Goal: Ask a question: Seek information or help from site administrators or community

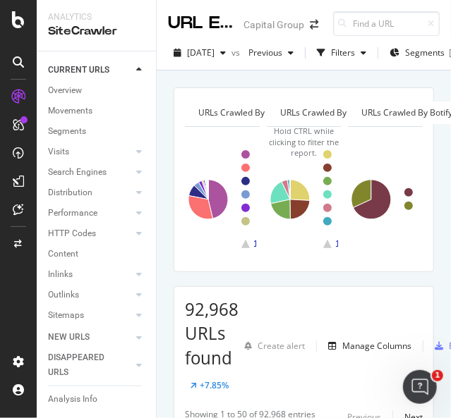
click at [14, 306] on div at bounding box center [18, 217] width 34 height 265
click at [23, 200] on div at bounding box center [18, 209] width 23 height 23
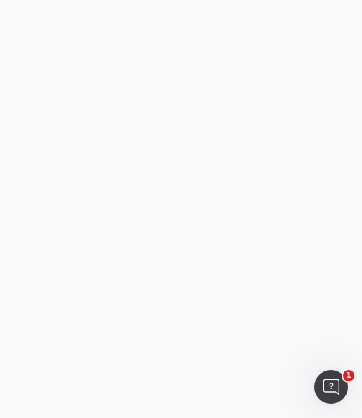
click at [135, 212] on body "1" at bounding box center [181, 209] width 362 height 418
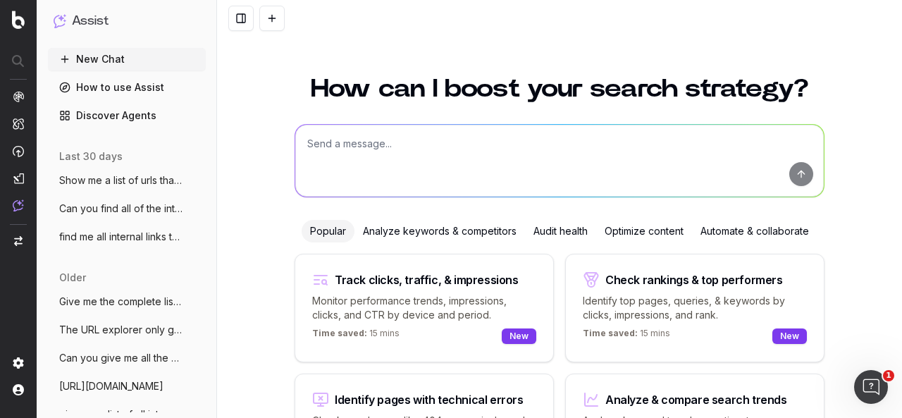
click at [414, 142] on textarea at bounding box center [559, 161] width 529 height 72
paste textarea "Lore IPS/Dolo sitam://con.adipiscingel.sed/doeiusmodtemp/incididu/utlabore/etdo…"
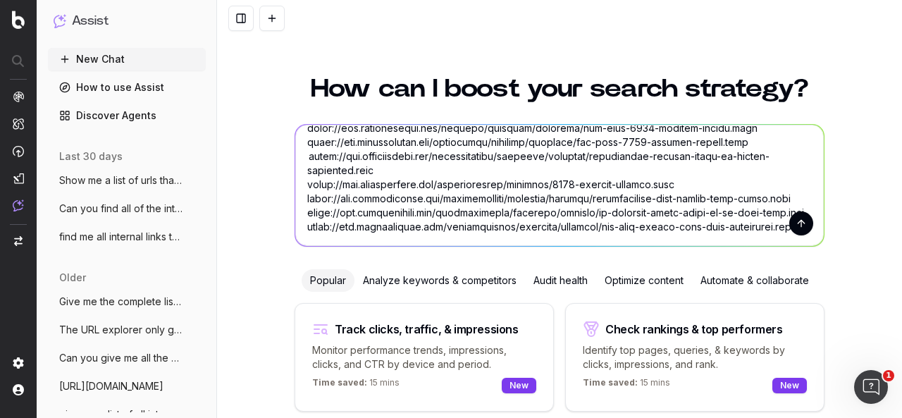
scroll to position [158, 0]
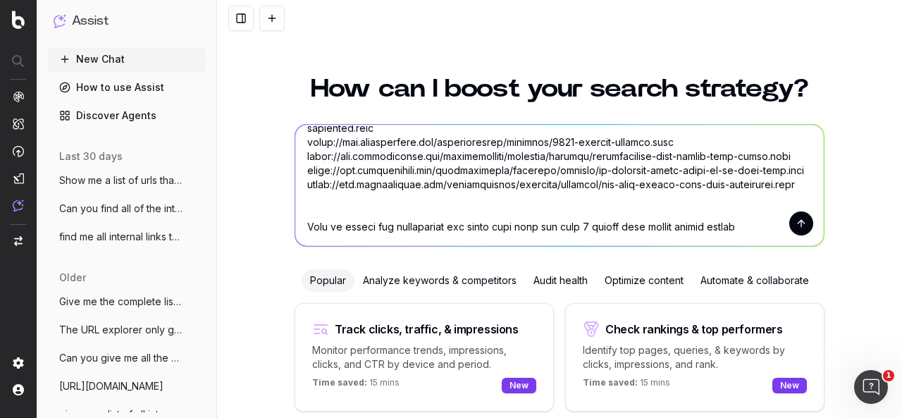
type textarea "Lore IPS/Dolo sitam://con.adipiscingel.sed/doeiusmodtemp/incididu/utlabore/etdo…"
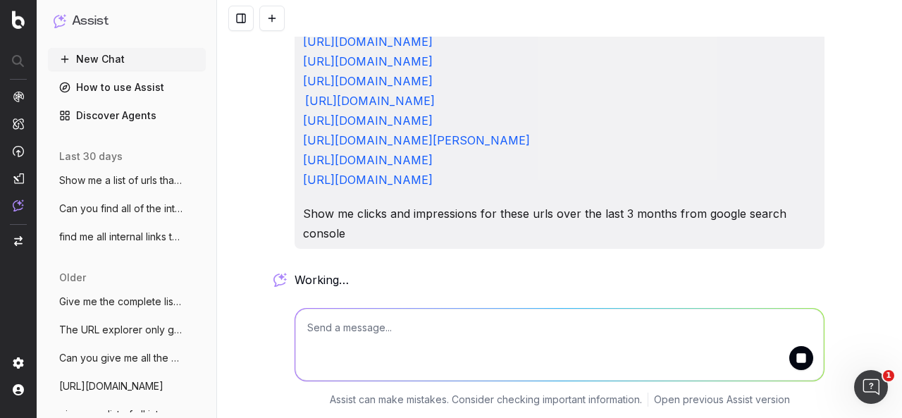
scroll to position [0, 0]
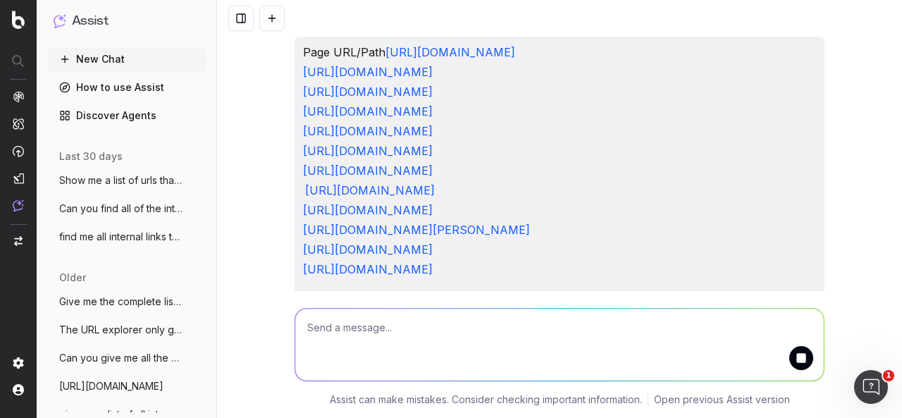
drag, startPoint x: 802, startPoint y: 129, endPoint x: 284, endPoint y: 62, distance: 522.5
click at [289, 62] on div "Page URL/Path [URL][DOMAIN_NAME] [URL][DOMAIN_NAME] [URL][DOMAIN_NAME] [URL][DO…" at bounding box center [559, 209] width 541 height 344
copy p "[URL][DOMAIN_NAME] [URL][DOMAIN_NAME] [URL][DOMAIN_NAME]"
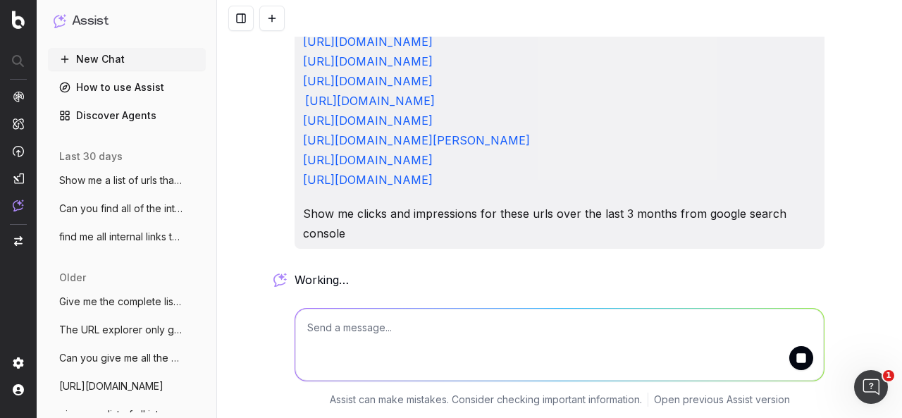
click at [798, 356] on button "submit" at bounding box center [802, 358] width 24 height 24
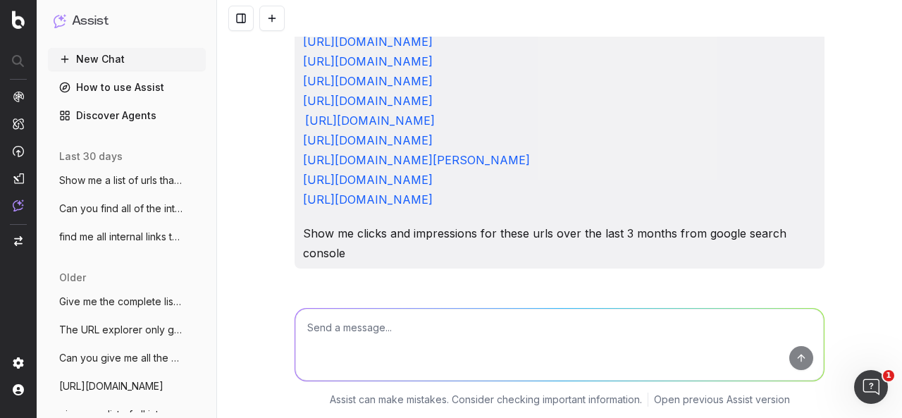
click at [571, 336] on textarea at bounding box center [559, 345] width 529 height 72
paste textarea "[URL][DOMAIN_NAME] [URL][DOMAIN_NAME] [URL][DOMAIN_NAME]"
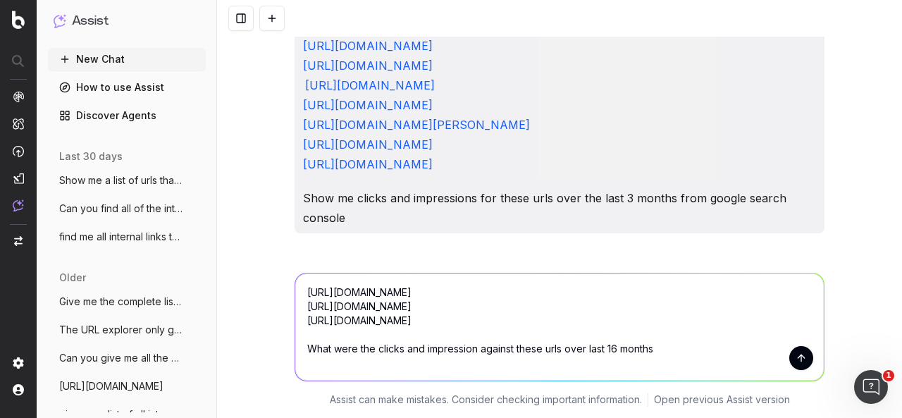
type textarea "[URL][DOMAIN_NAME] [URL][DOMAIN_NAME] [URL][DOMAIN_NAME] What were the clicks a…"
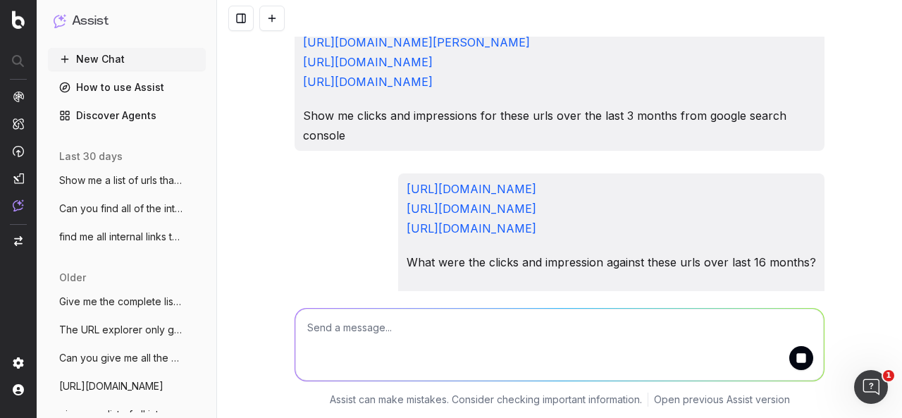
scroll to position [393, 0]
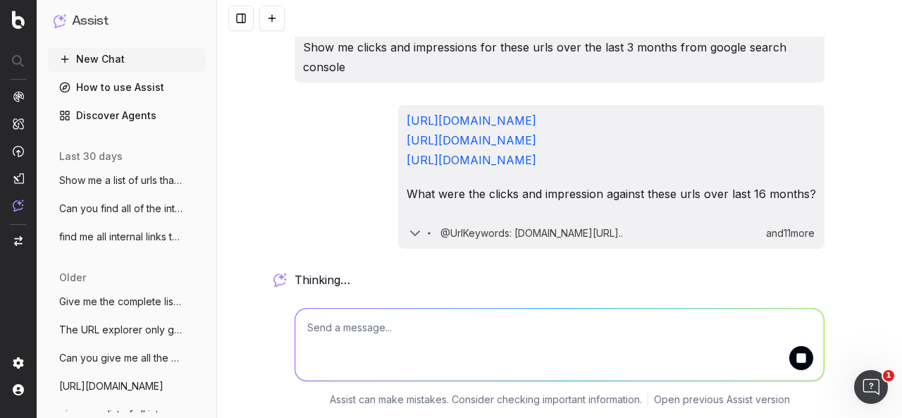
click at [407, 239] on icon "button" at bounding box center [415, 233] width 17 height 17
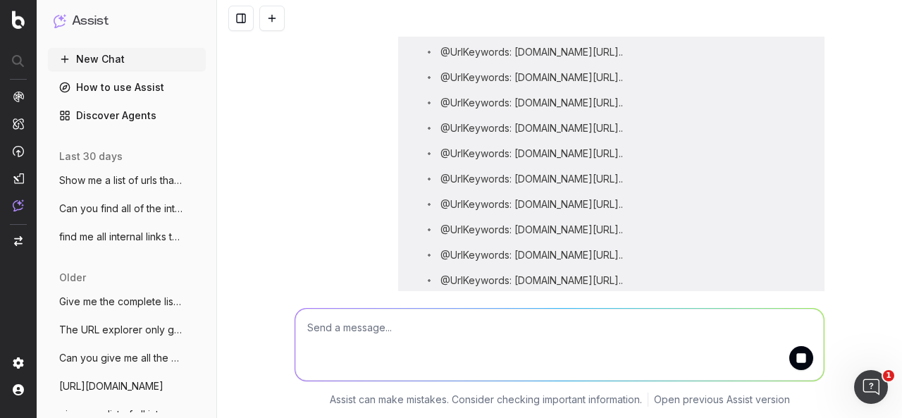
scroll to position [405, 0]
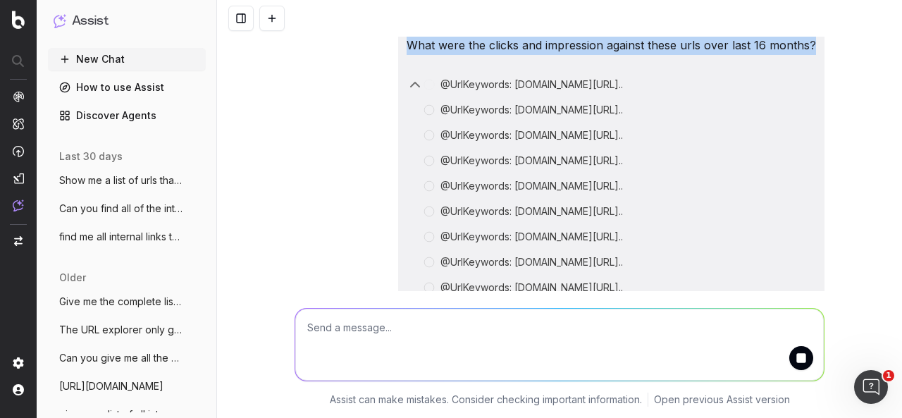
drag, startPoint x: 722, startPoint y: 190, endPoint x: 286, endPoint y: 92, distance: 446.8
click at [289, 92] on div "Page URL/Path https://www.capitalgroup.com/institutional/insights/articles/chin…" at bounding box center [559, 27] width 541 height 790
copy div "https://www.capitalgroup.com/institutional/insights/articles/china-economic-rec…"
click at [270, 16] on button at bounding box center [271, 18] width 25 height 25
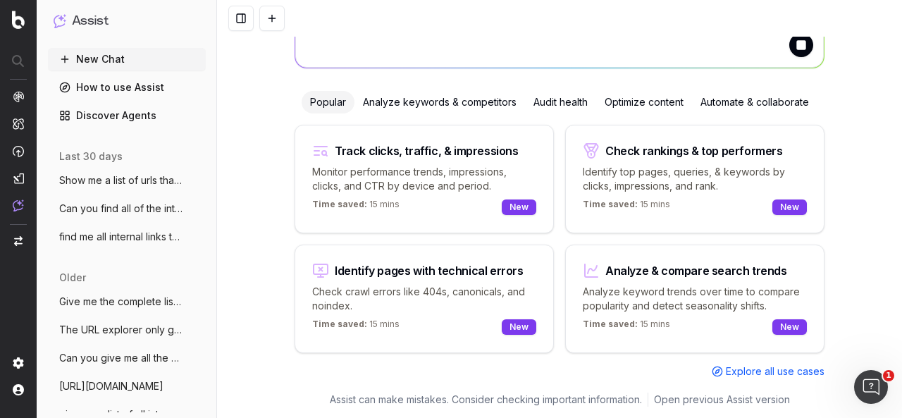
scroll to position [128, 0]
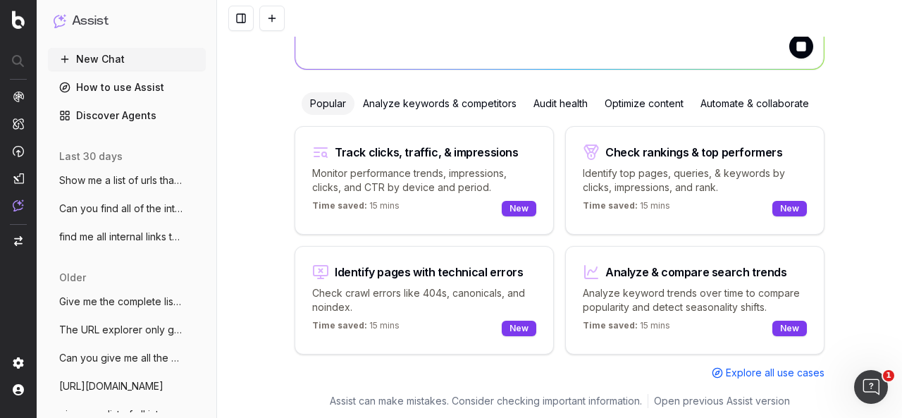
click at [270, 16] on button at bounding box center [271, 18] width 25 height 25
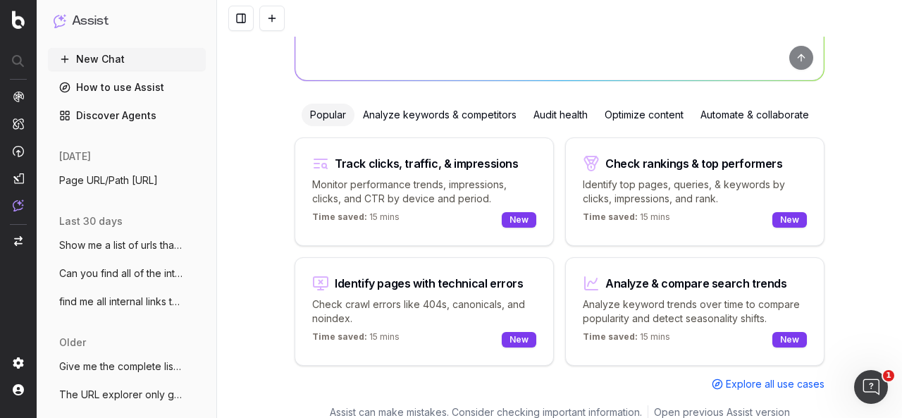
click at [485, 200] on p "Monitor performance trends, impressions, clicks, and CTR by device and period." at bounding box center [424, 192] width 224 height 28
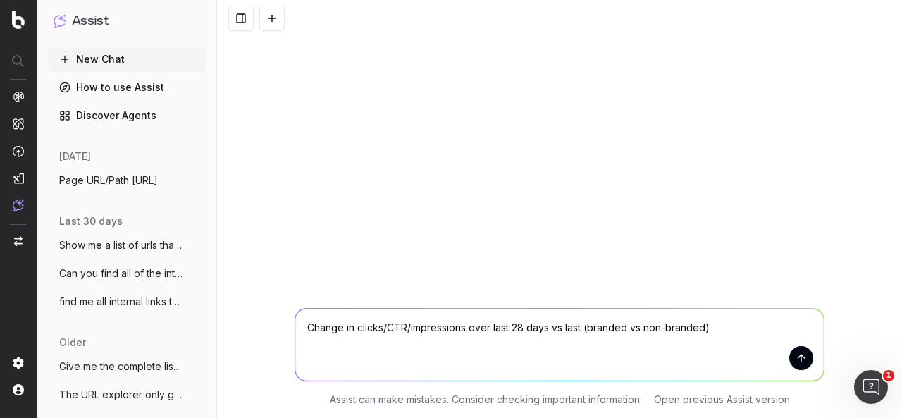
click at [419, 333] on textarea "Change in clicks/CTR/impressions over last 28 days vs last (branded vs non-bran…" at bounding box center [559, 345] width 529 height 72
paste textarea "[URL][DOMAIN_NAME] [URL][DOMAIN_NAME] [URL][DOMAIN_NAME] What were the clicks a…"
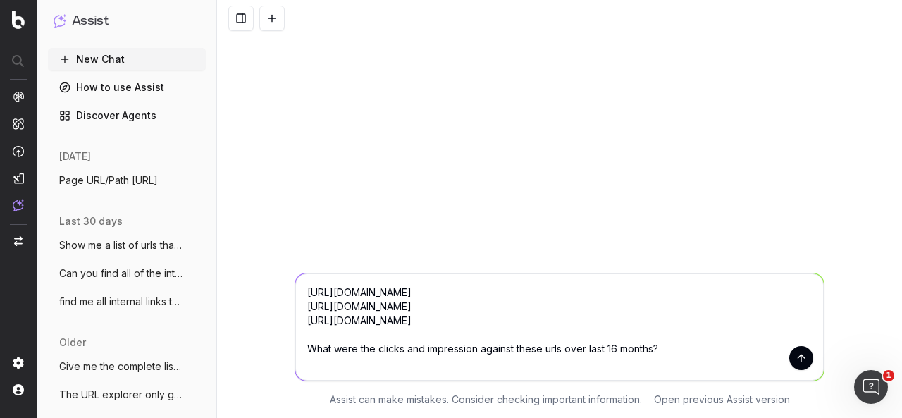
type textarea "[URL][DOMAIN_NAME] [URL][DOMAIN_NAME] [URL][DOMAIN_NAME] What were the clicks a…"
click at [800, 364] on button "submit" at bounding box center [802, 358] width 24 height 24
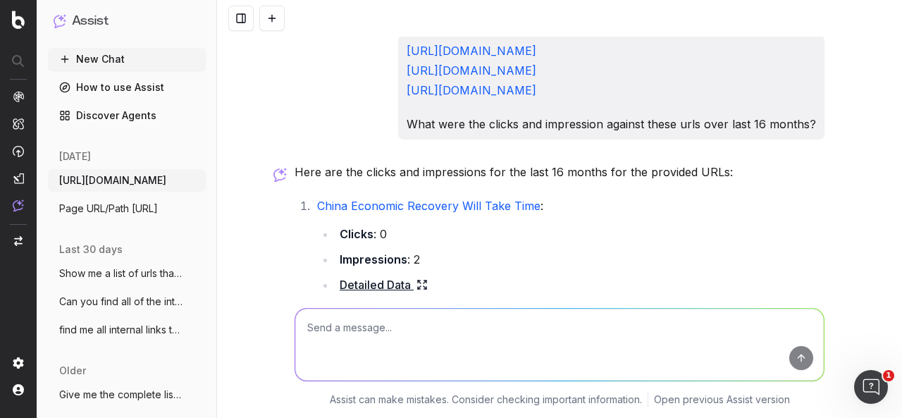
scroll to position [1, 0]
click at [381, 333] on textarea at bounding box center [559, 345] width 529 height 72
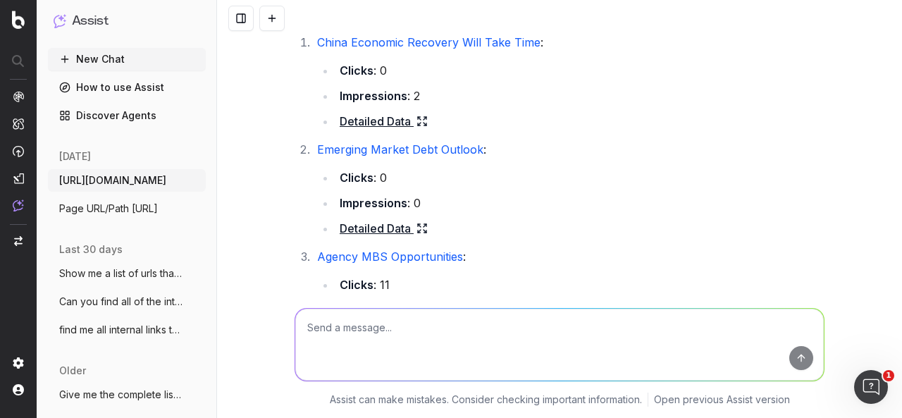
click at [364, 131] on link "Detailed Data" at bounding box center [384, 121] width 88 height 20
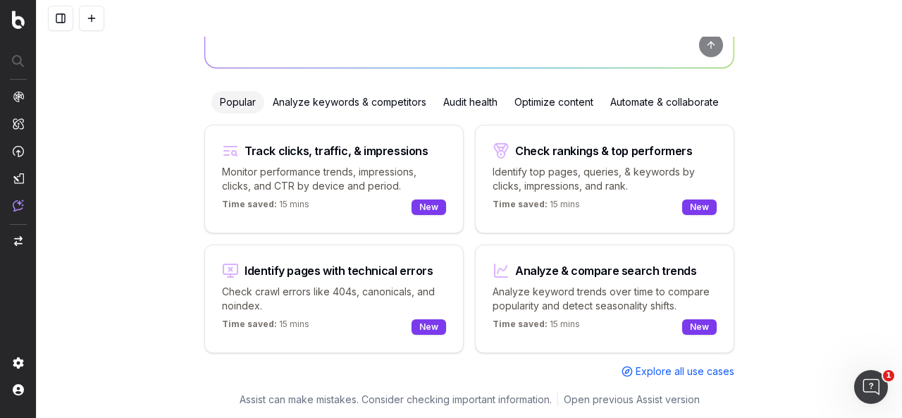
scroll to position [128, 0]
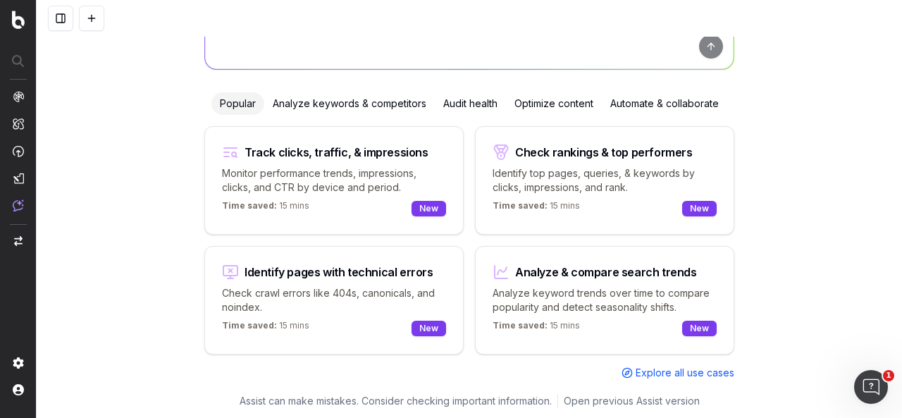
click at [362, 210] on div "Time saved: 15 mins New" at bounding box center [334, 208] width 224 height 17
type textarea "Change in clicks/CTR/impressions over last 28 days vs last (branded vs non-bran…"
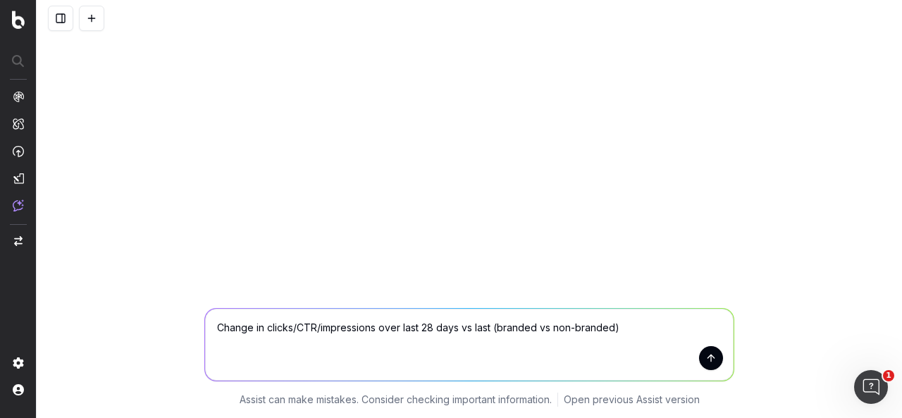
scroll to position [0, 0]
click at [649, 341] on textarea "Change in clicks/CTR/impressions over last 28 days vs last (branded vs non-bran…" at bounding box center [469, 345] width 529 height 72
drag, startPoint x: 647, startPoint y: 325, endPoint x: 238, endPoint y: 308, distance: 409.3
drag, startPoint x: 238, startPoint y: 308, endPoint x: 264, endPoint y: 330, distance: 34.0
click at [264, 330] on textarea "Change in clicks/CTR/impressions over last 28 days vs last (branded vs non-bran…" at bounding box center [469, 345] width 529 height 72
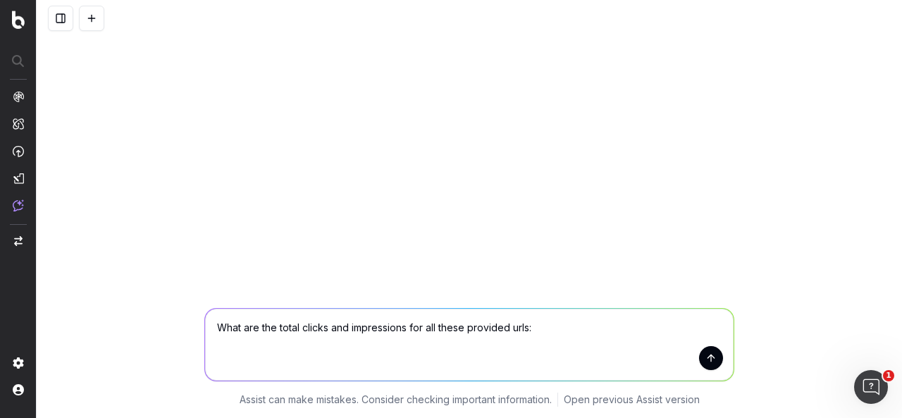
paste textarea "Page URL/Path https://www.capitalgroup.com/institutional/insights/articles/chin…"
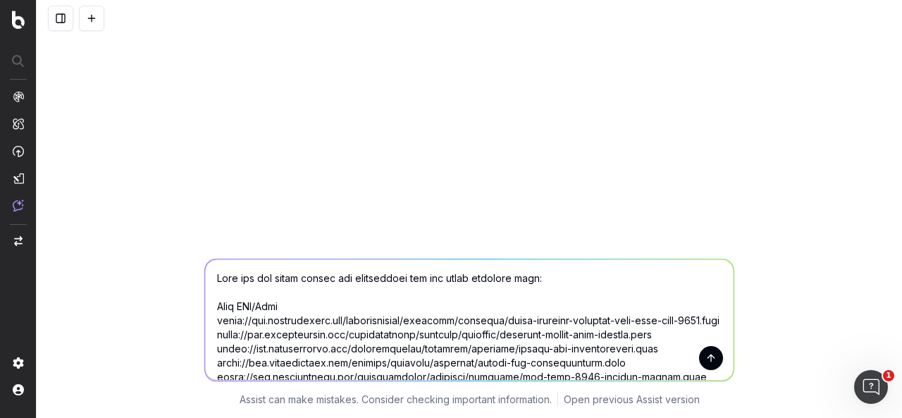
scroll to position [87, 0]
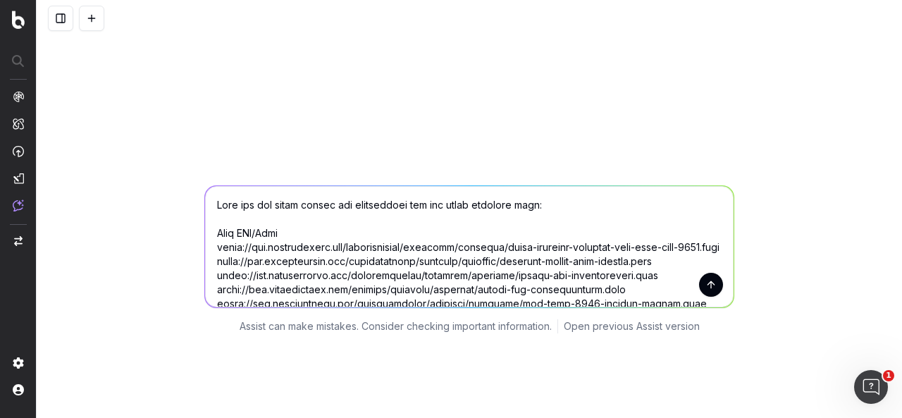
click at [520, 190] on textarea at bounding box center [469, 246] width 529 height 121
click at [527, 192] on textarea at bounding box center [469, 246] width 529 height 121
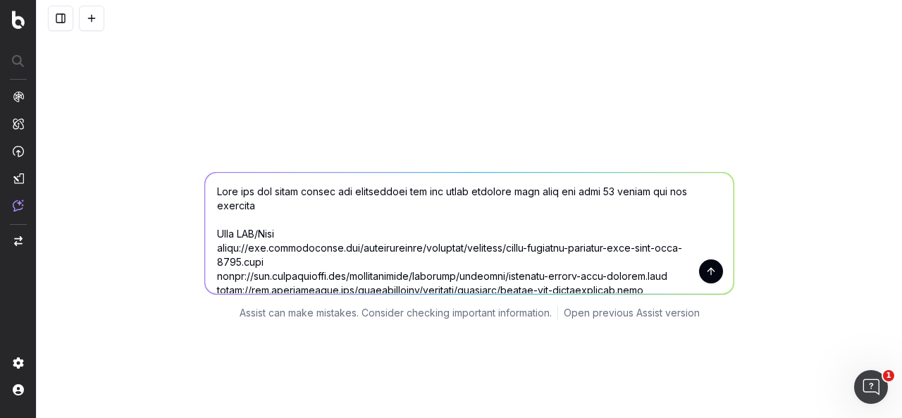
type textarea "What are the total clicks and impressions for all these provided urls over the …"
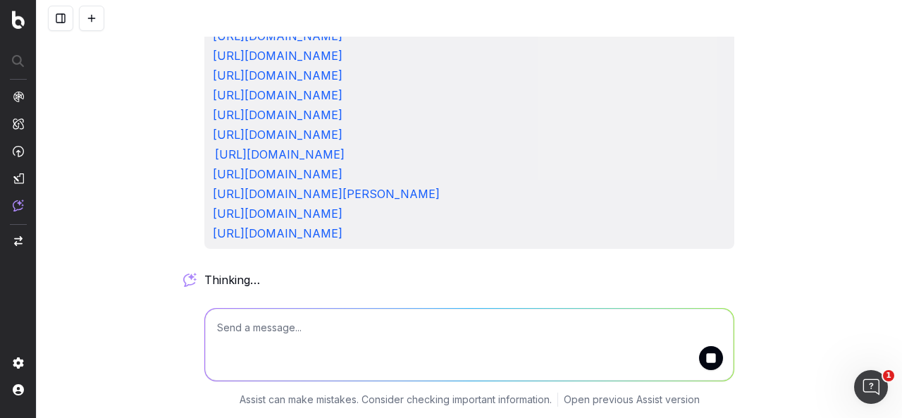
scroll to position [207, 0]
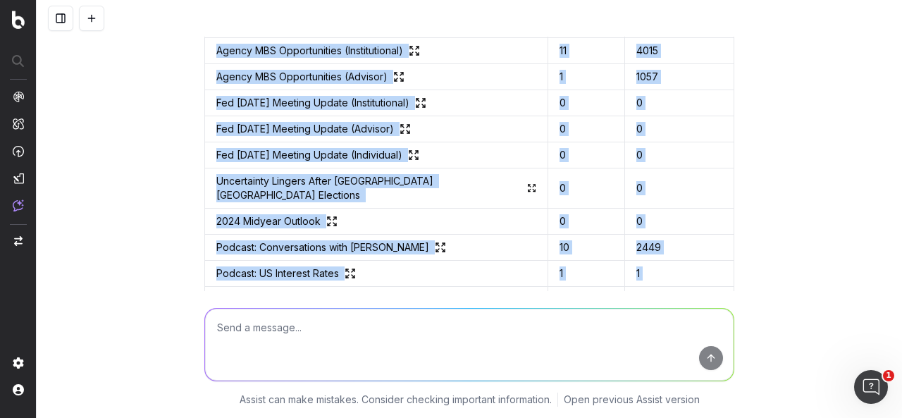
scroll to position [467, 0]
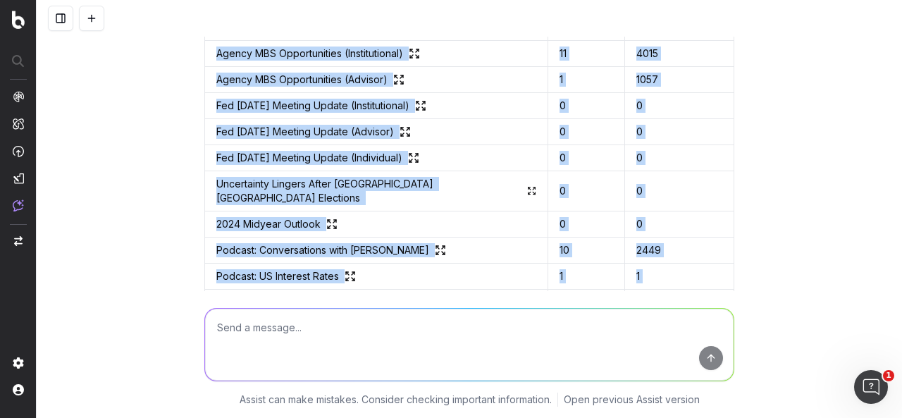
drag, startPoint x: 688, startPoint y: 260, endPoint x: 204, endPoint y: 72, distance: 519.0
click at [204, 72] on table "URL Total Clicks Total Impressions China Economic Recovery 0 2 Emerging Market …" at bounding box center [469, 132] width 530 height 368
copy table "URL Total Clicks Total Impressions China Economic Recovery 0 2 Emerging Market …"
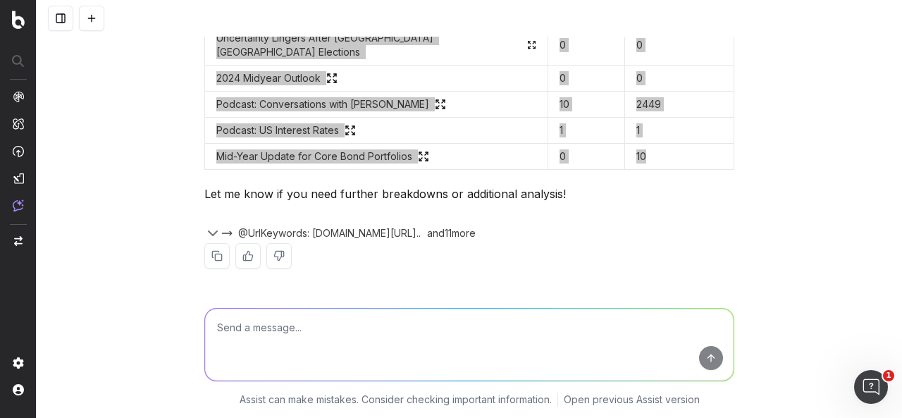
scroll to position [698, 0]
